Goal: Transaction & Acquisition: Purchase product/service

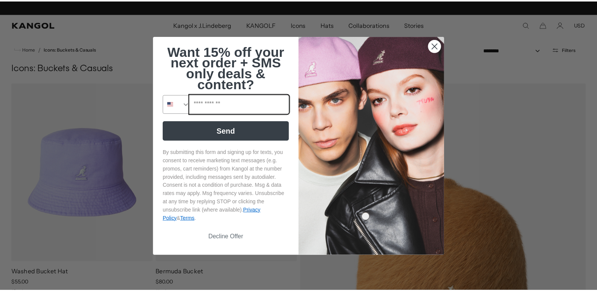
scroll to position [0, 155]
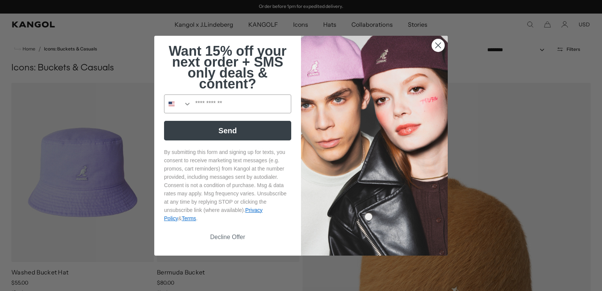
click at [440, 45] on circle "Close dialog" at bounding box center [438, 45] width 12 height 12
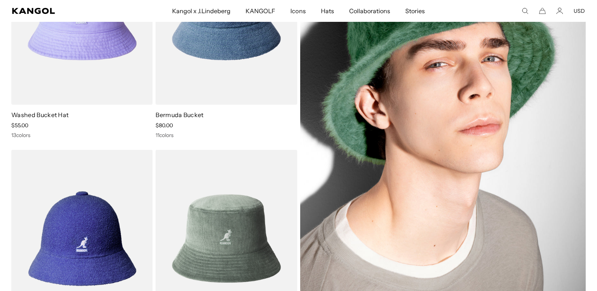
scroll to position [113, 0]
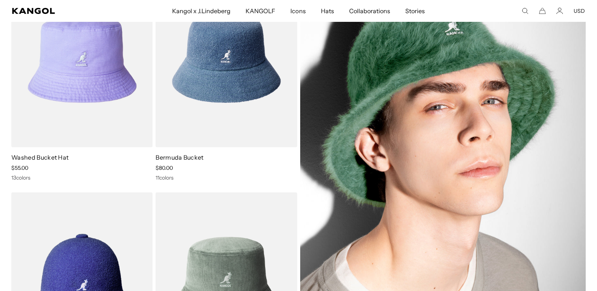
click at [434, 96] on img at bounding box center [443, 170] width 286 height 400
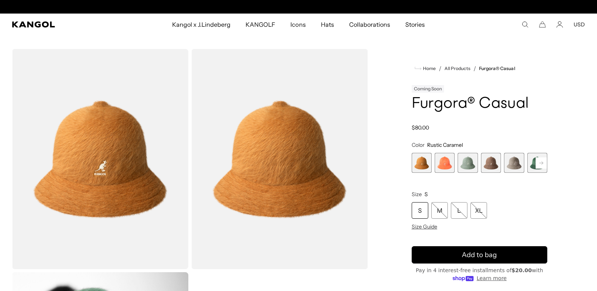
scroll to position [0, 155]
click at [446, 171] on span "2 of 12" at bounding box center [444, 163] width 20 height 20
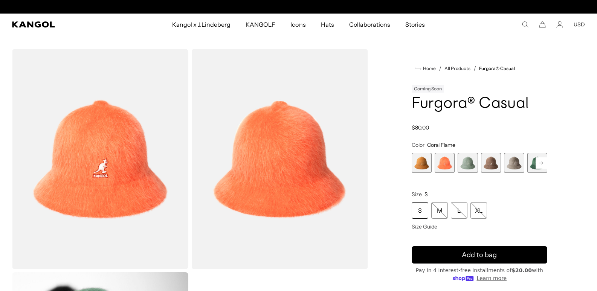
scroll to position [0, 155]
click at [541, 161] on rect at bounding box center [540, 162] width 11 height 11
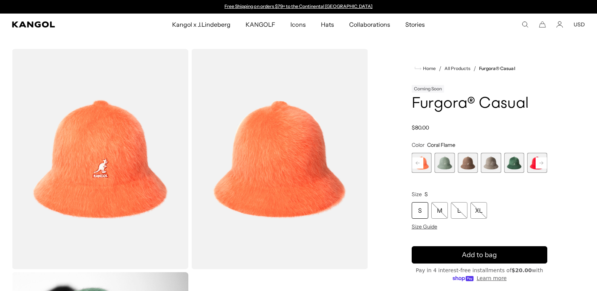
click at [469, 166] on span "4 of 12" at bounding box center [467, 163] width 20 height 20
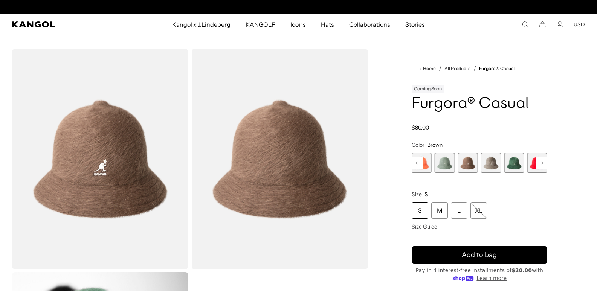
scroll to position [0, 155]
click at [489, 165] on span "5 of 12" at bounding box center [491, 163] width 20 height 20
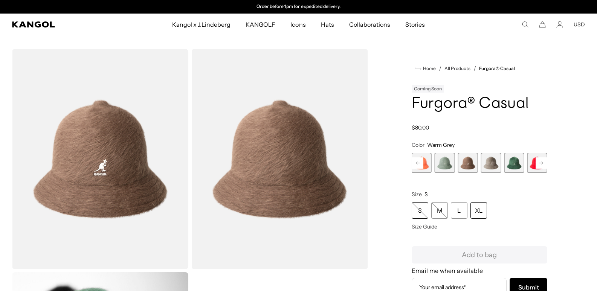
click at [480, 212] on div "XL" at bounding box center [478, 210] width 17 height 17
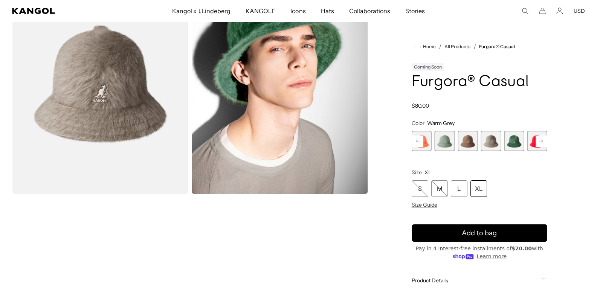
scroll to position [0, 155]
click at [544, 141] on rect at bounding box center [540, 141] width 11 height 11
click at [496, 141] on span "6 of 12" at bounding box center [491, 141] width 20 height 20
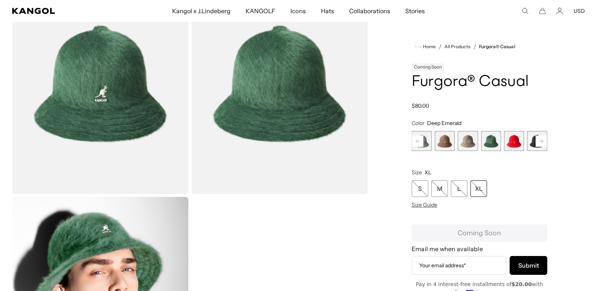
click at [538, 141] on rect at bounding box center [540, 141] width 11 height 11
click at [513, 143] on span "8 of 12" at bounding box center [514, 141] width 20 height 20
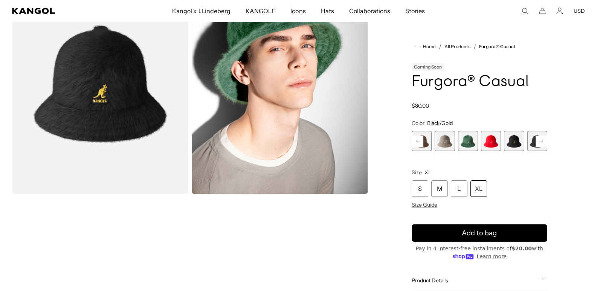
click at [543, 143] on rect at bounding box center [540, 141] width 11 height 11
click at [515, 143] on span "9 of 12" at bounding box center [514, 141] width 20 height 20
click at [542, 143] on rect at bounding box center [540, 141] width 11 height 11
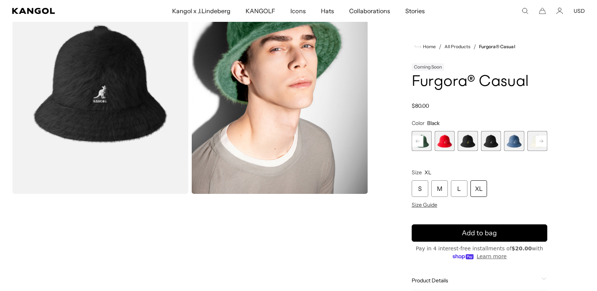
click at [515, 142] on span "10 of 12" at bounding box center [514, 141] width 20 height 20
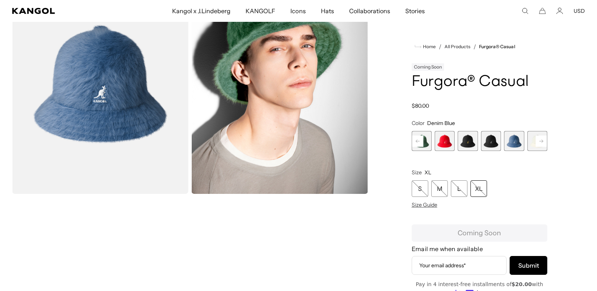
scroll to position [0, 155]
click at [543, 142] on rect at bounding box center [540, 141] width 11 height 11
click at [511, 142] on span "11 of 12" at bounding box center [514, 141] width 20 height 20
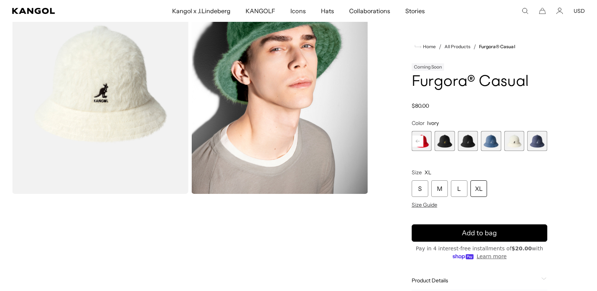
scroll to position [0, 155]
click at [540, 143] on span "12 of 12" at bounding box center [537, 141] width 20 height 20
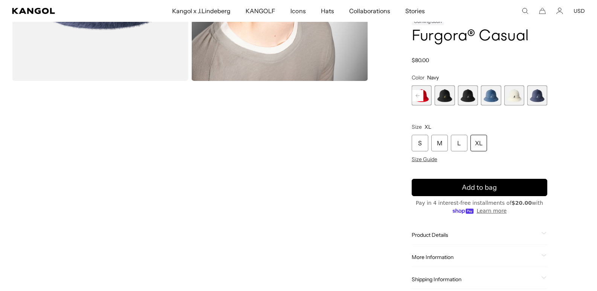
click at [421, 95] on rect at bounding box center [417, 95] width 11 height 11
click at [420, 95] on rect at bounding box center [417, 95] width 11 height 11
click at [419, 96] on icon at bounding box center [418, 95] width 4 height 3
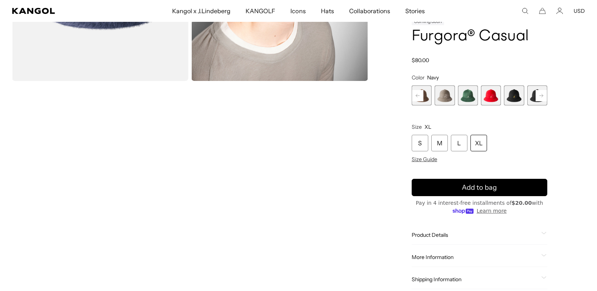
click at [419, 96] on icon at bounding box center [418, 95] width 4 height 3
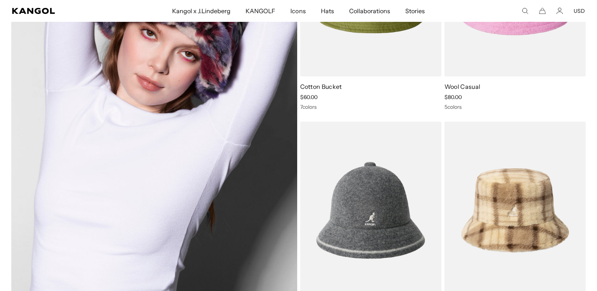
scroll to position [0, 155]
click at [190, 155] on img at bounding box center [154, 99] width 286 height 400
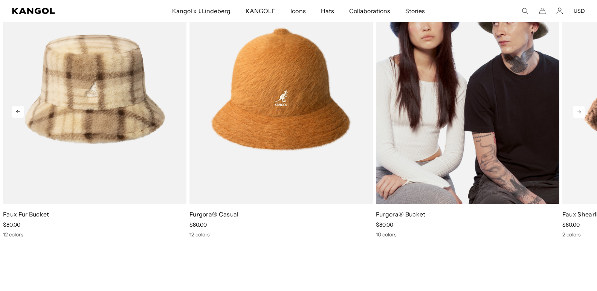
scroll to position [0, 155]
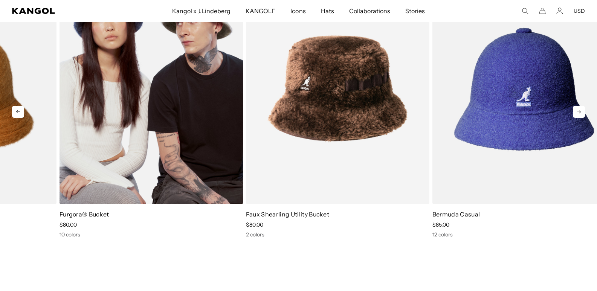
drag, startPoint x: 527, startPoint y: 154, endPoint x: 210, endPoint y: 162, distance: 316.3
click at [210, 162] on img "3 of 5" at bounding box center [150, 89] width 183 height 230
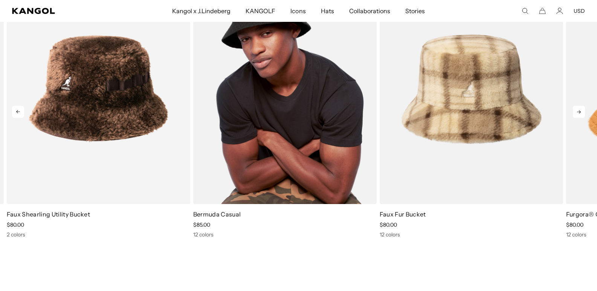
drag, startPoint x: 462, startPoint y: 142, endPoint x: 303, endPoint y: 152, distance: 158.4
click at [303, 152] on img "5 of 5" at bounding box center [284, 89] width 183 height 230
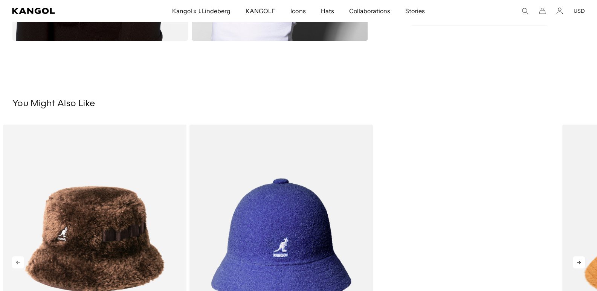
scroll to position [0, 0]
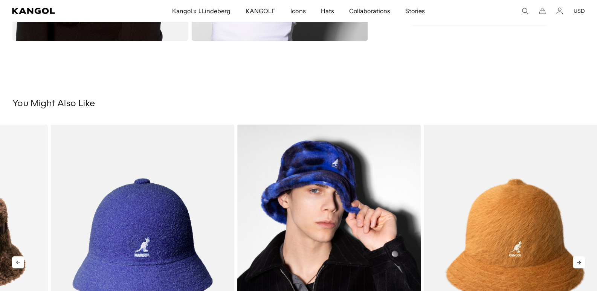
drag, startPoint x: 510, startPoint y: 180, endPoint x: 371, endPoint y: 177, distance: 138.9
click at [371, 177] on img "1 of 5" at bounding box center [328, 240] width 183 height 230
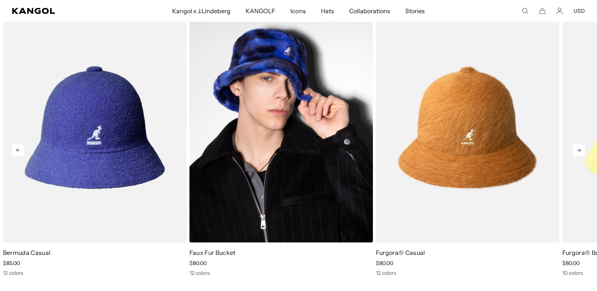
scroll to position [565, 0]
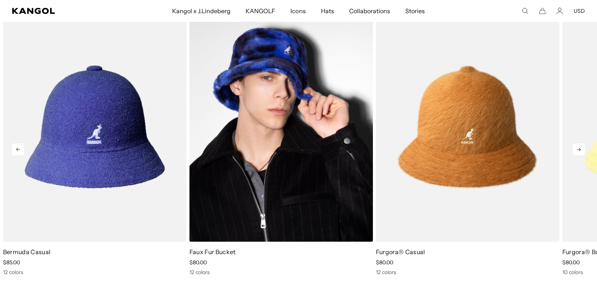
click at [289, 170] on img "1 of 5" at bounding box center [280, 127] width 183 height 230
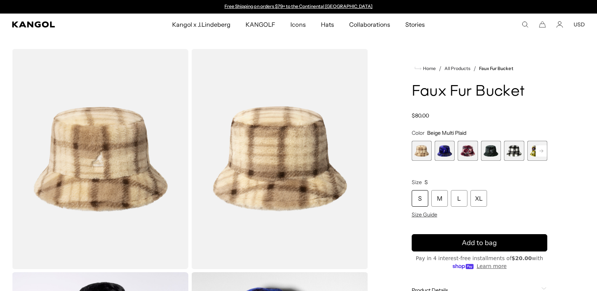
click at [494, 154] on span "4 of 12" at bounding box center [491, 151] width 20 height 20
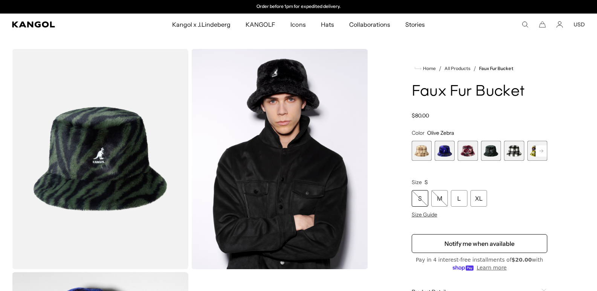
click at [515, 154] on span "5 of 12" at bounding box center [514, 151] width 20 height 20
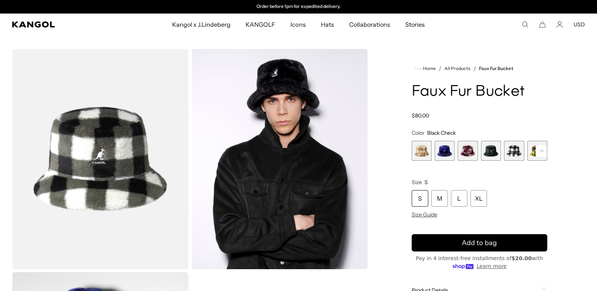
click at [542, 152] on icon at bounding box center [541, 150] width 4 height 3
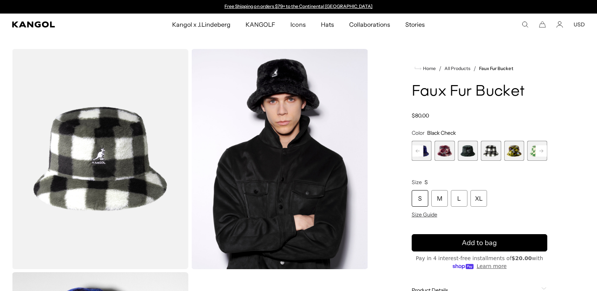
click at [542, 152] on icon at bounding box center [541, 150] width 4 height 3
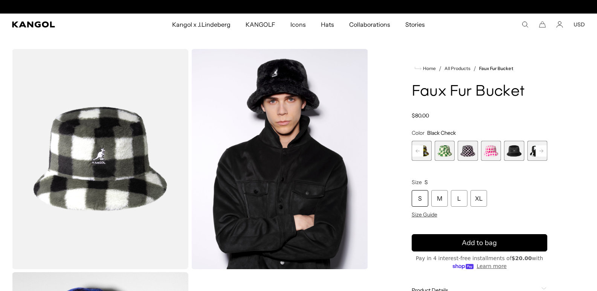
scroll to position [0, 155]
click at [542, 152] on icon at bounding box center [541, 150] width 4 height 3
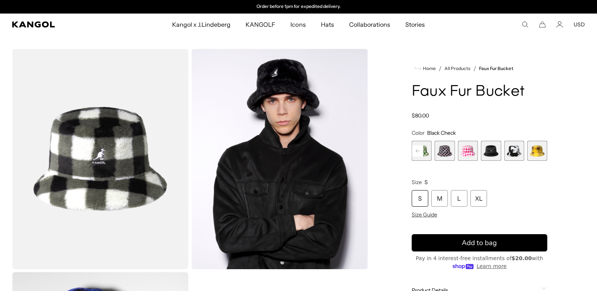
click at [516, 153] on span "11 of 12" at bounding box center [514, 151] width 20 height 20
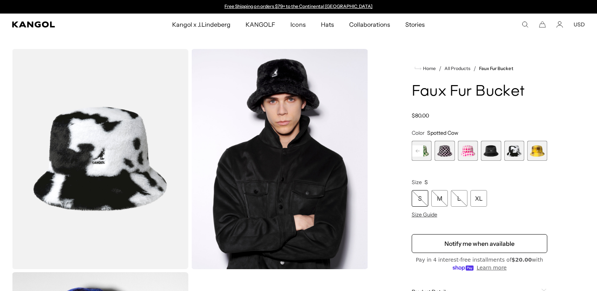
click at [536, 151] on span "12 of 12" at bounding box center [537, 151] width 20 height 20
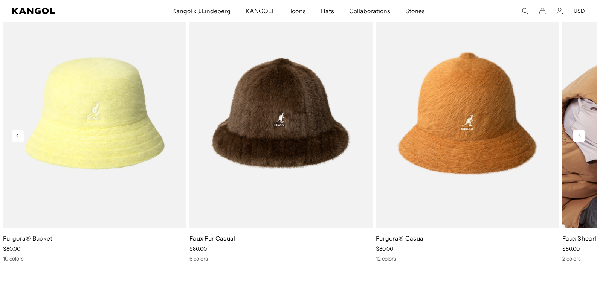
scroll to position [565, 0]
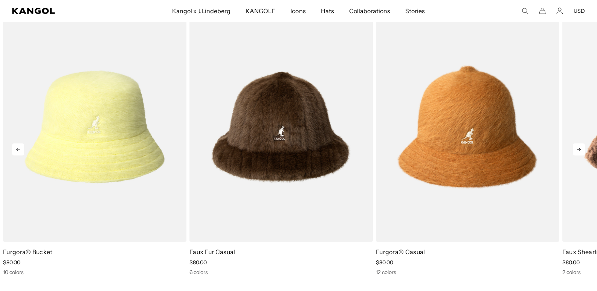
click at [580, 151] on icon at bounding box center [579, 149] width 12 height 12
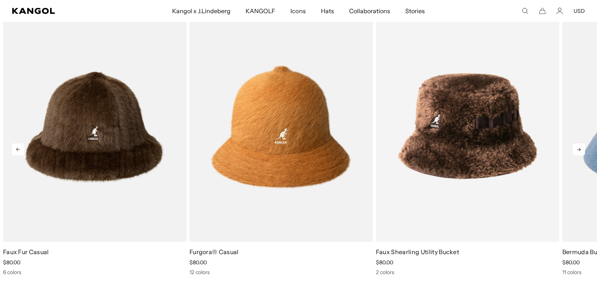
scroll to position [0, 155]
click at [580, 151] on icon at bounding box center [579, 149] width 12 height 12
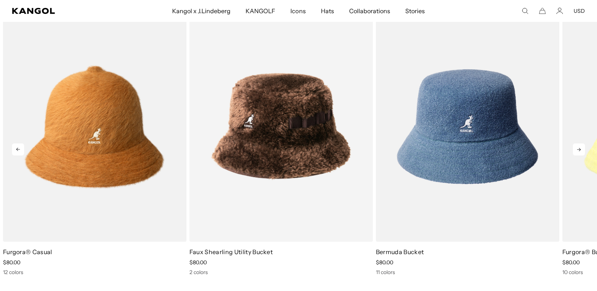
click at [580, 151] on icon at bounding box center [579, 149] width 12 height 12
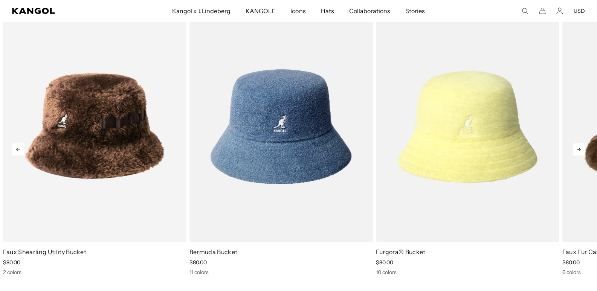
click at [580, 151] on icon at bounding box center [579, 149] width 12 height 12
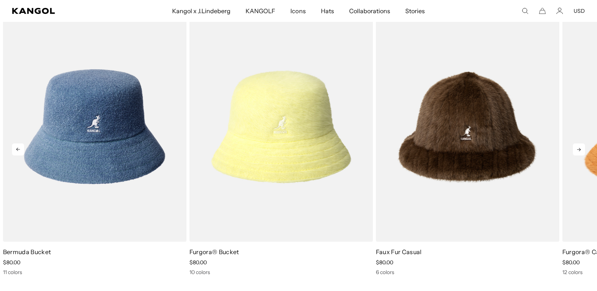
click at [578, 149] on icon at bounding box center [579, 149] width 4 height 3
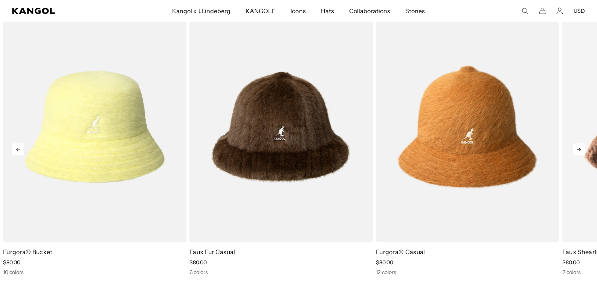
scroll to position [0, 0]
click at [578, 149] on icon at bounding box center [579, 149] width 4 height 3
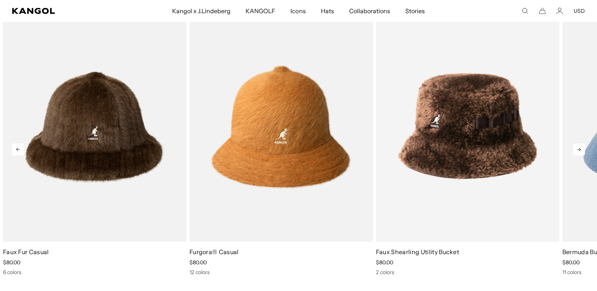
click at [578, 149] on icon at bounding box center [579, 149] width 4 height 3
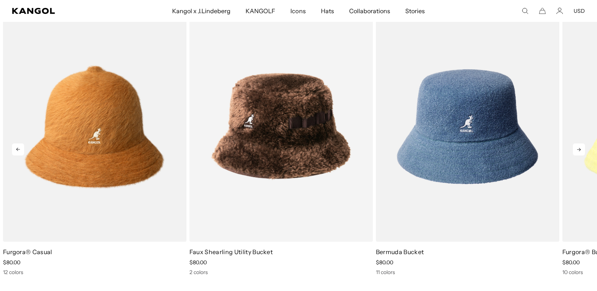
scroll to position [0, 155]
click at [578, 149] on icon at bounding box center [579, 149] width 4 height 3
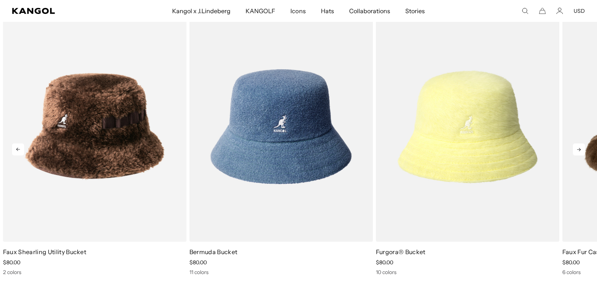
click at [578, 149] on icon at bounding box center [579, 149] width 4 height 3
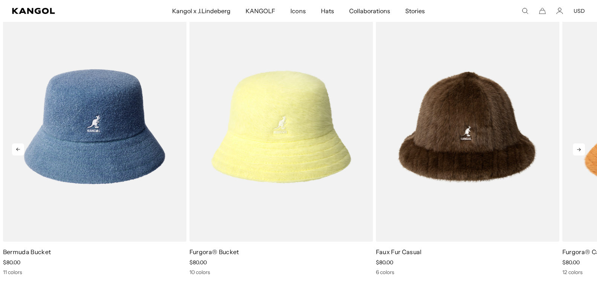
click at [578, 149] on icon at bounding box center [579, 149] width 4 height 3
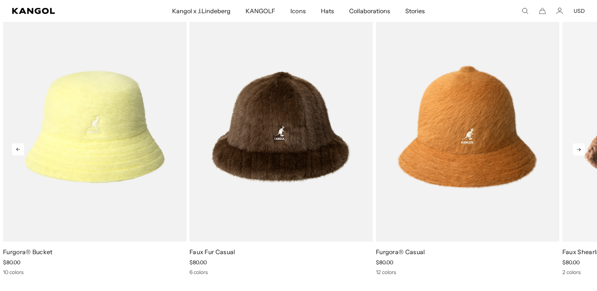
click at [578, 149] on icon at bounding box center [579, 149] width 4 height 3
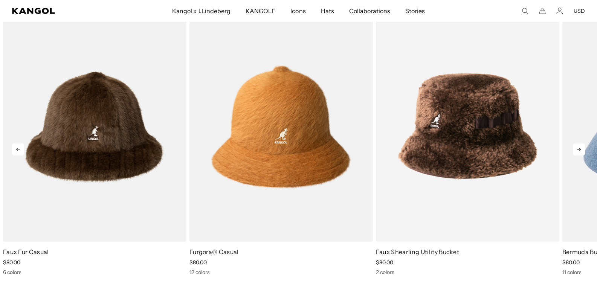
click at [578, 149] on icon at bounding box center [579, 149] width 4 height 3
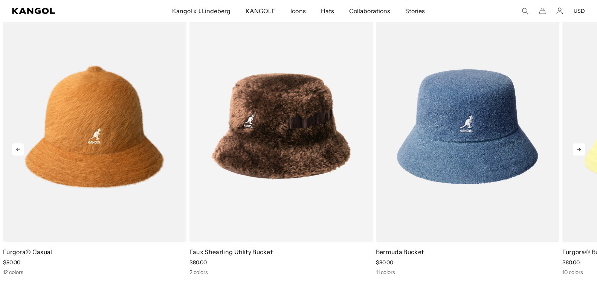
click at [578, 149] on icon at bounding box center [579, 149] width 4 height 3
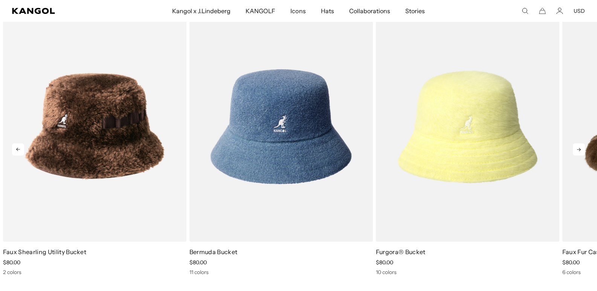
click at [578, 149] on icon at bounding box center [579, 149] width 4 height 3
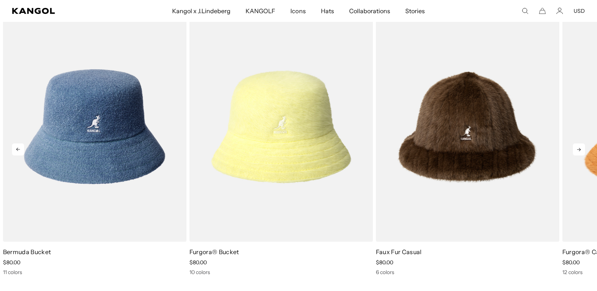
scroll to position [0, 155]
click at [578, 149] on icon at bounding box center [579, 149] width 4 height 3
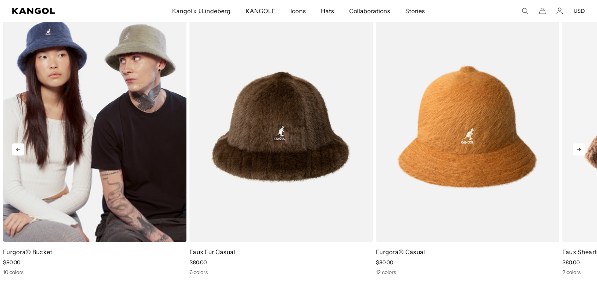
scroll to position [0, 0]
